Goal: Ask a question

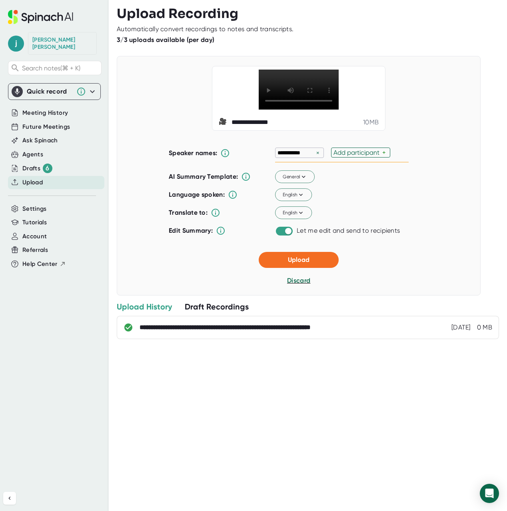
click at [379, 156] on div "Add participant" at bounding box center [357, 153] width 49 height 8
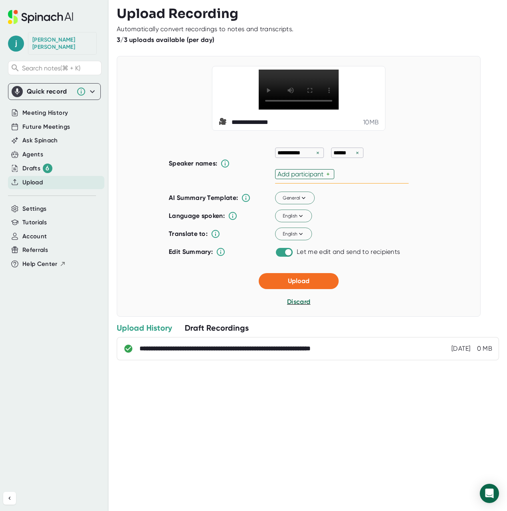
click at [352, 157] on p "******" at bounding box center [343, 153] width 20 height 8
click at [353, 158] on div "****** ×" at bounding box center [347, 153] width 32 height 10
click at [328, 178] on div "+" at bounding box center [329, 174] width 6 height 8
paste input "[PERSON_NAME]"
type input "[PERSON_NAME]"
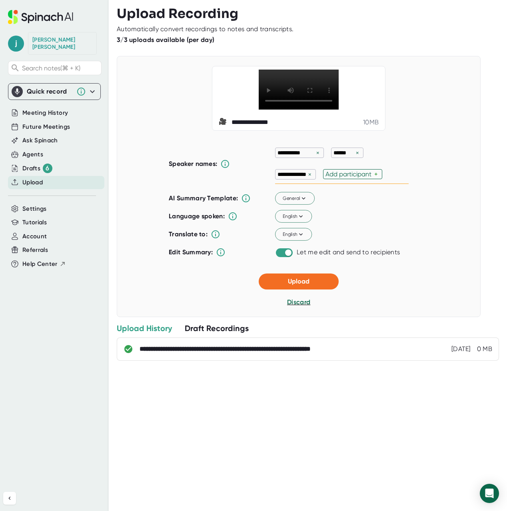
drag, startPoint x: 324, startPoint y: 195, endPoint x: 331, endPoint y: 194, distance: 6.8
click at [324, 184] on div "**********" at bounding box center [342, 164] width 134 height 40
click at [356, 157] on div "×" at bounding box center [357, 153] width 7 height 8
click at [298, 201] on span "General" at bounding box center [295, 197] width 25 height 7
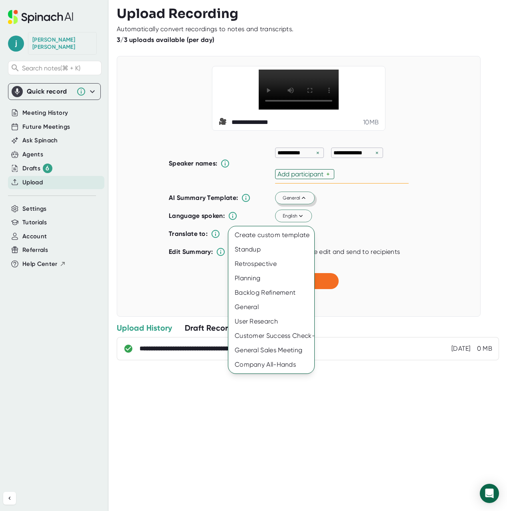
click at [298, 219] on div at bounding box center [253, 255] width 507 height 511
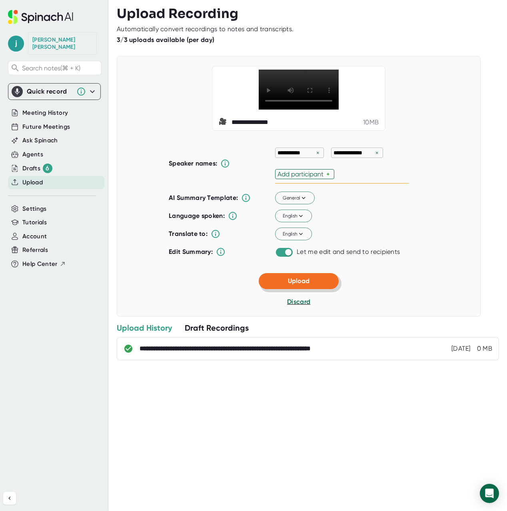
click at [311, 289] on button "Upload" at bounding box center [299, 281] width 80 height 16
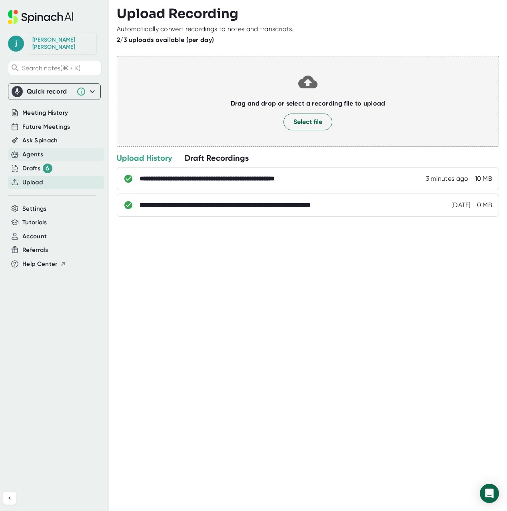
click at [44, 148] on div "Agents" at bounding box center [56, 154] width 96 height 13
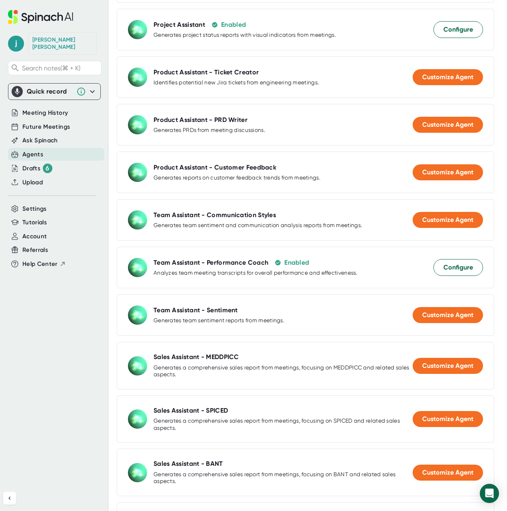
scroll to position [512, 0]
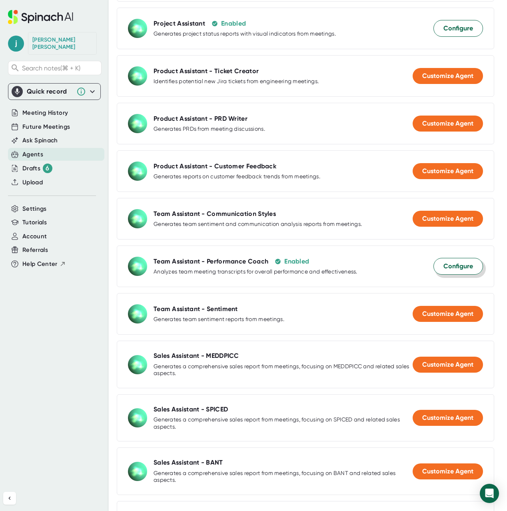
click at [456, 269] on span "Configure" at bounding box center [458, 266] width 30 height 10
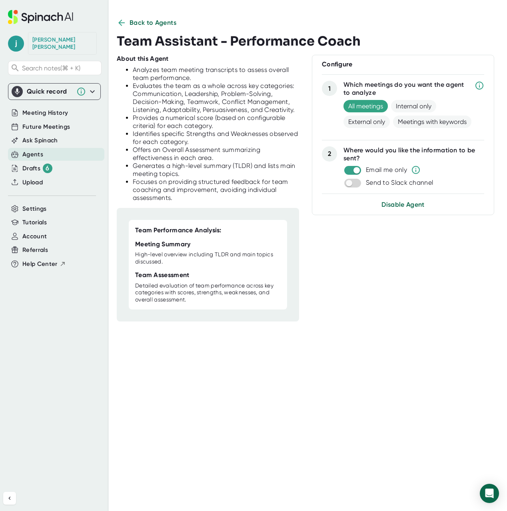
scroll to position [1, 0]
click at [356, 171] on input "checkbox" at bounding box center [356, 170] width 23 height 7
checkbox input "false"
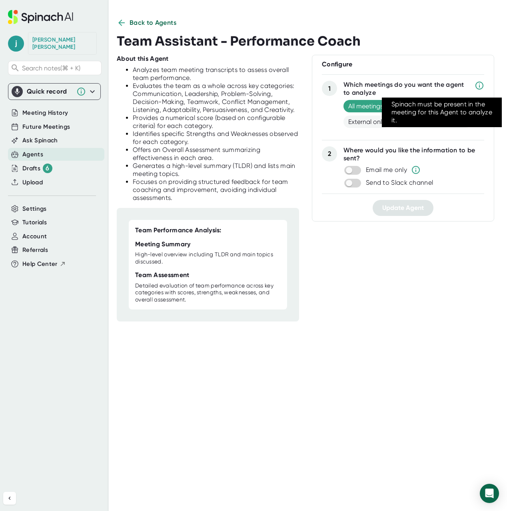
click at [482, 86] on icon at bounding box center [479, 86] width 10 height 10
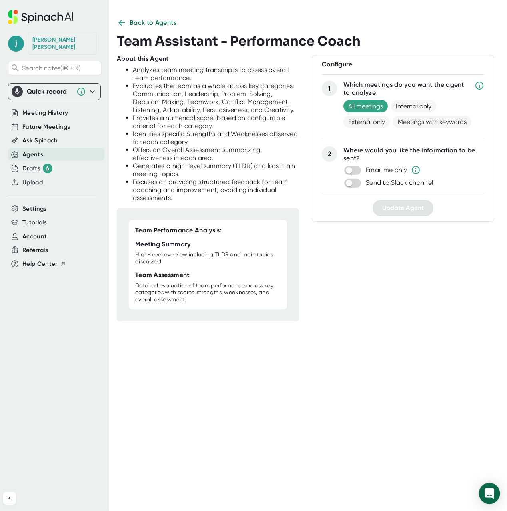
click at [495, 500] on div "Open Intercom Messenger" at bounding box center [489, 493] width 21 height 21
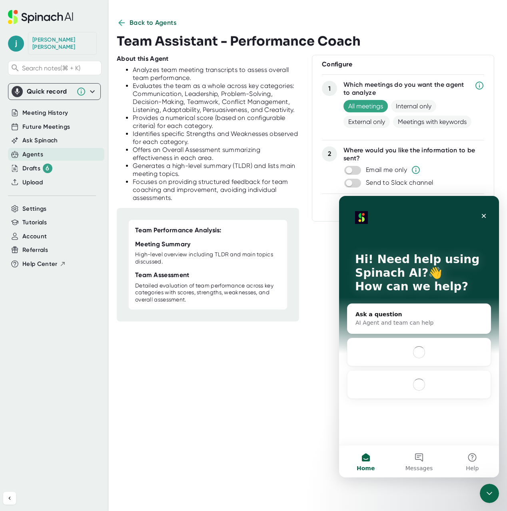
scroll to position [0, 0]
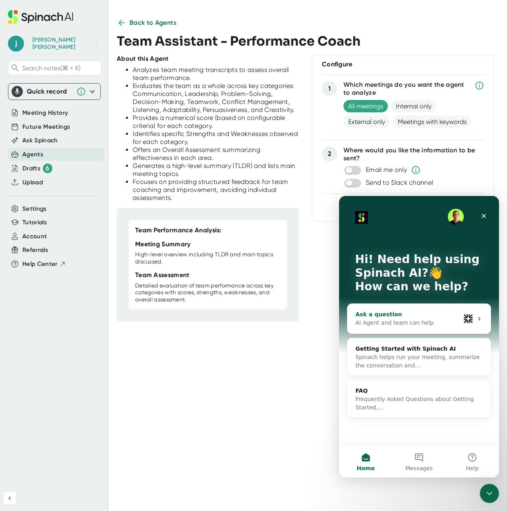
click at [408, 321] on div "AI Agent and team can help" at bounding box center [407, 323] width 105 height 8
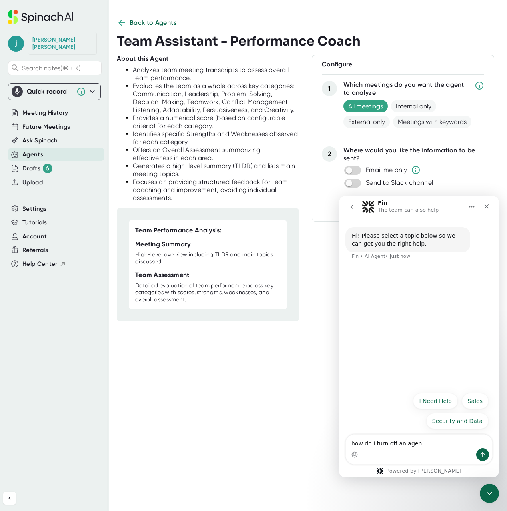
type textarea "how do i turn off an agent"
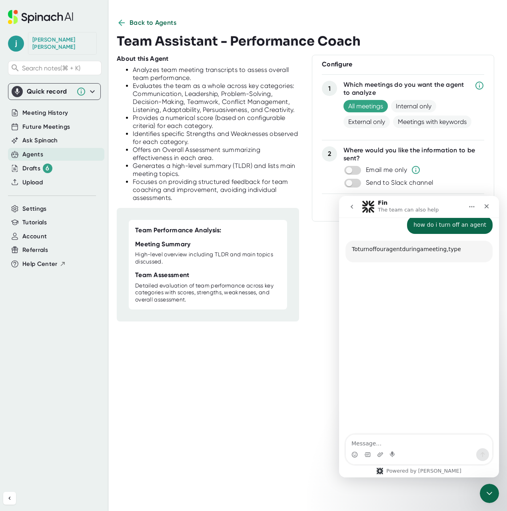
scroll to position [43, 0]
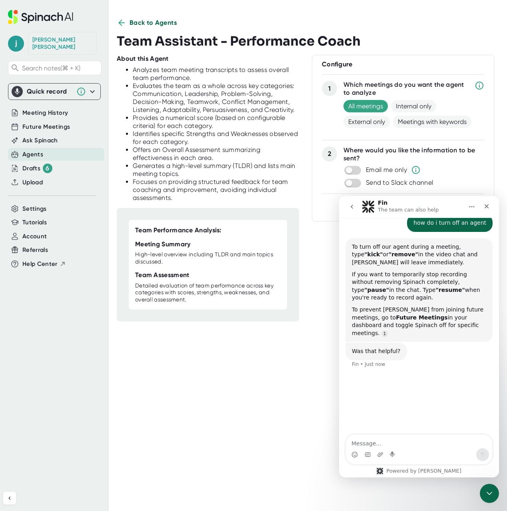
click at [143, 24] on span "Back to Agents" at bounding box center [153, 23] width 47 height 10
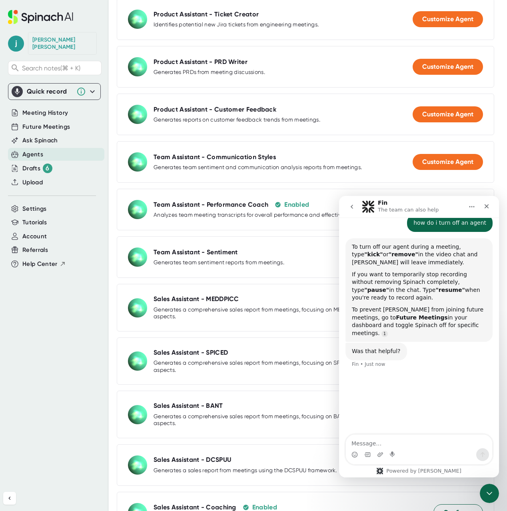
scroll to position [686, 0]
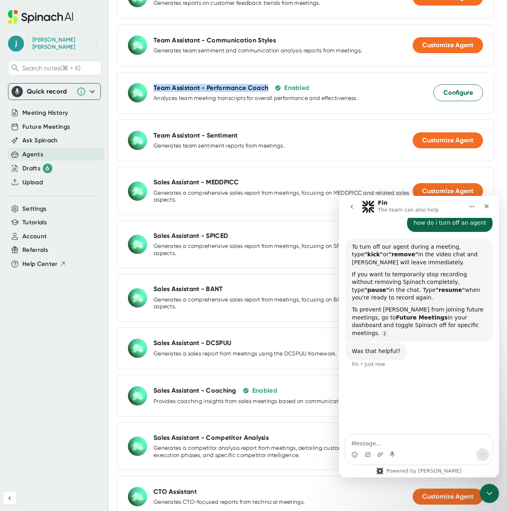
drag, startPoint x: 267, startPoint y: 88, endPoint x: 154, endPoint y: 90, distance: 113.2
click at [154, 90] on div "Team Assistant - Performance Coach Enabled" at bounding box center [256, 88] width 204 height 8
copy div "Team Assistant - Performance Coach"
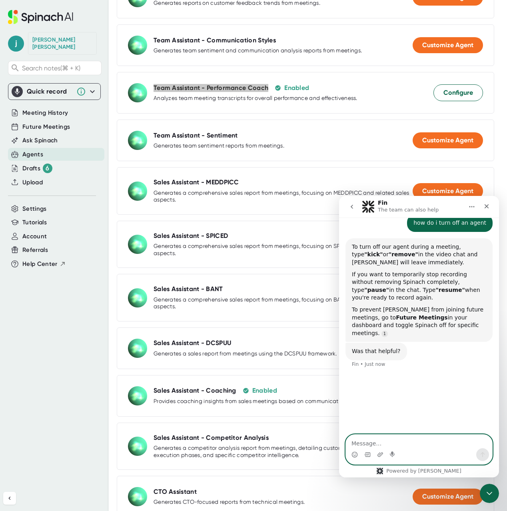
click at [392, 444] on textarea "Message…" at bounding box center [419, 442] width 146 height 14
paste textarea "Team Assistant - Performance Coach"
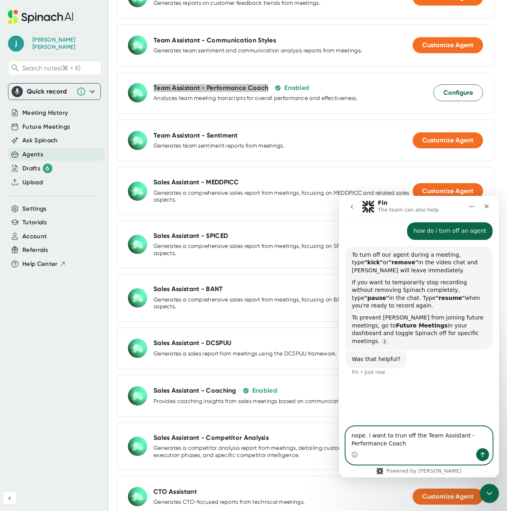
scroll to position [35, 0]
type textarea "nope. i want to trun off the Team Assistant - Performance Coach agent"
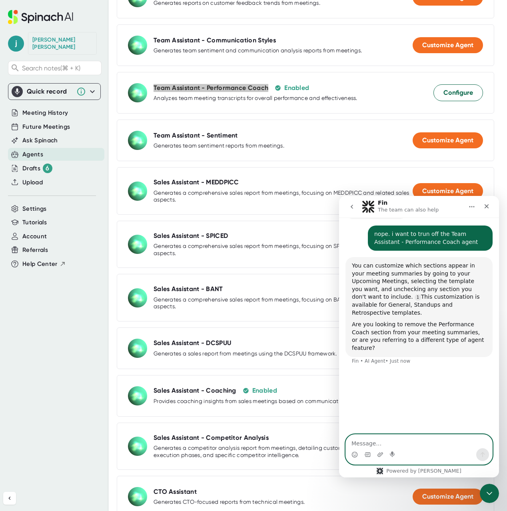
scroll to position [185, 0]
type textarea "yes remover"
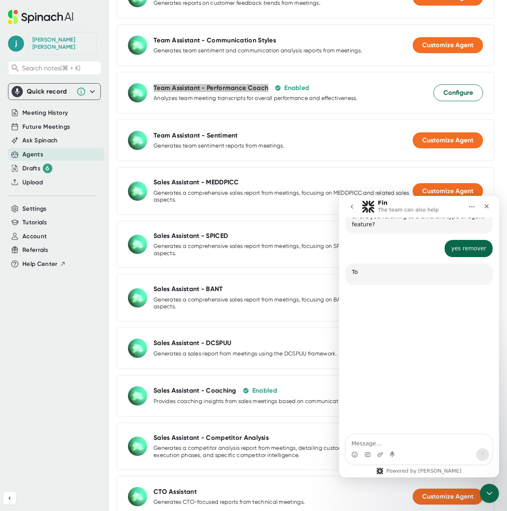
scroll to position [310, 0]
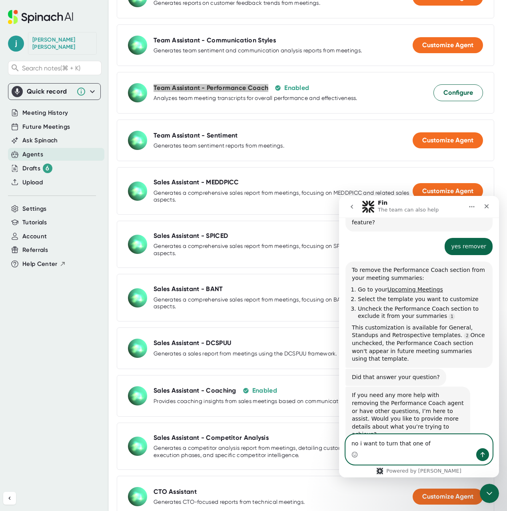
type textarea "no i want to turn that one off"
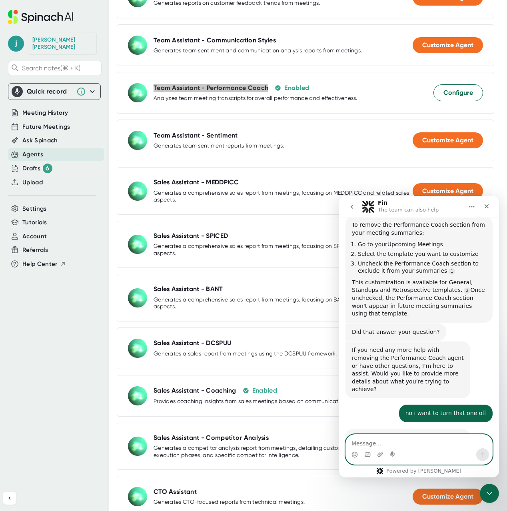
scroll to position [392, 0]
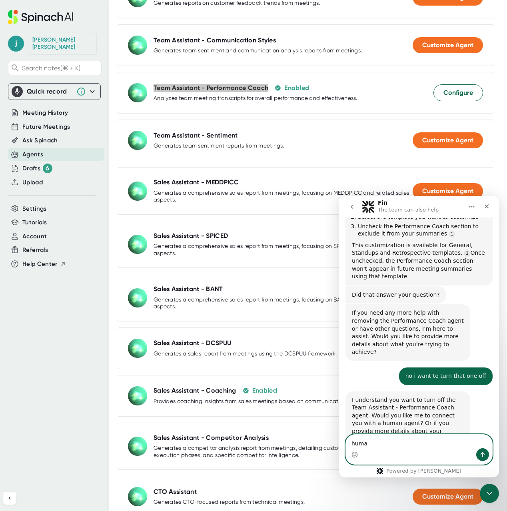
type textarea "human"
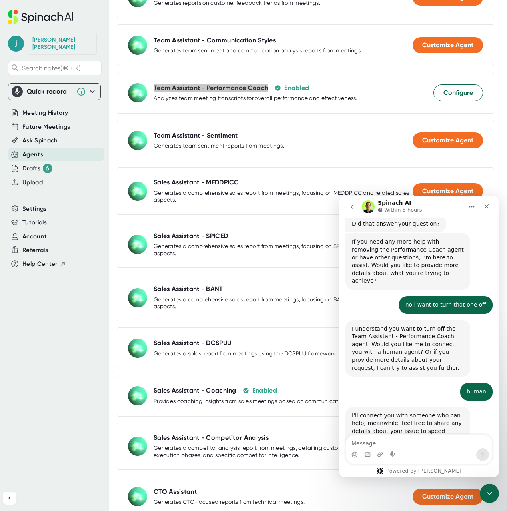
scroll to position [505, 0]
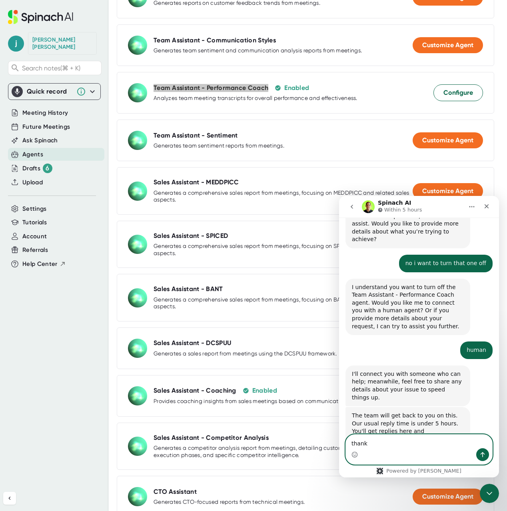
type textarea "thanks"
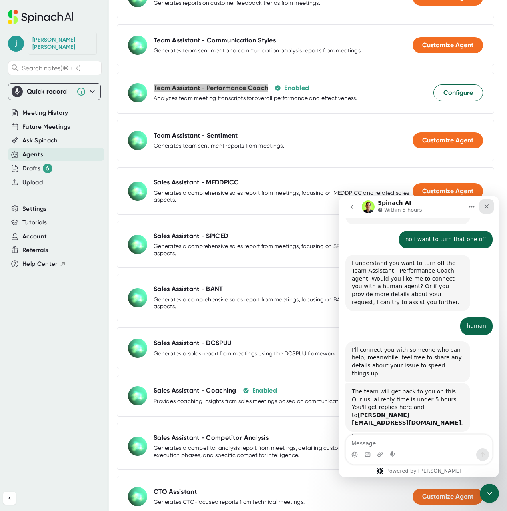
click at [486, 204] on icon "Close" at bounding box center [486, 206] width 6 height 6
click at [486, 204] on div "Sales Assistant - MEDDPICC Generates a comprehensive sales report from meetings…" at bounding box center [305, 191] width 377 height 48
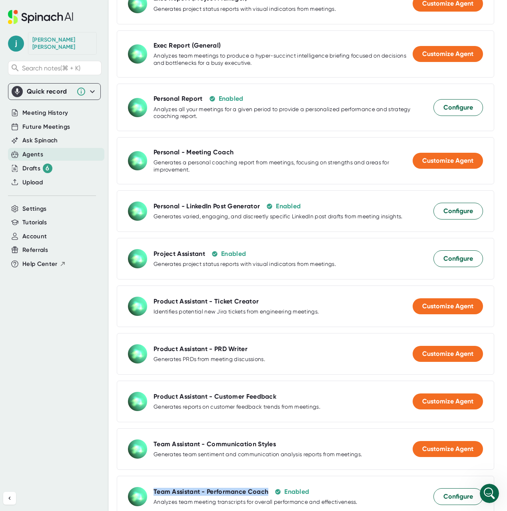
scroll to position [0, 0]
